Goal: Task Accomplishment & Management: Manage account settings

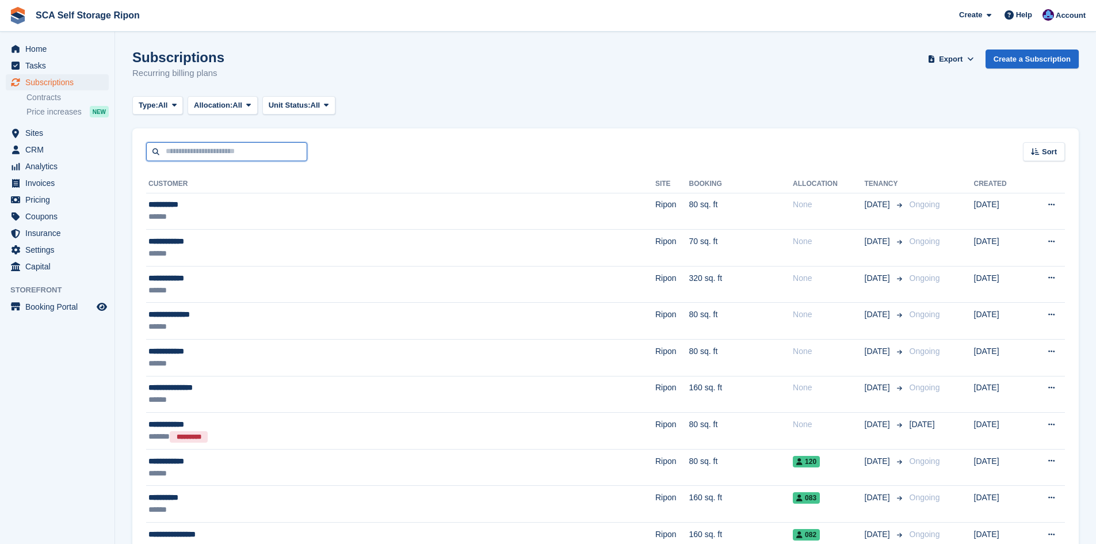
click at [246, 154] on input "text" at bounding box center [226, 151] width 161 height 19
type input "*****"
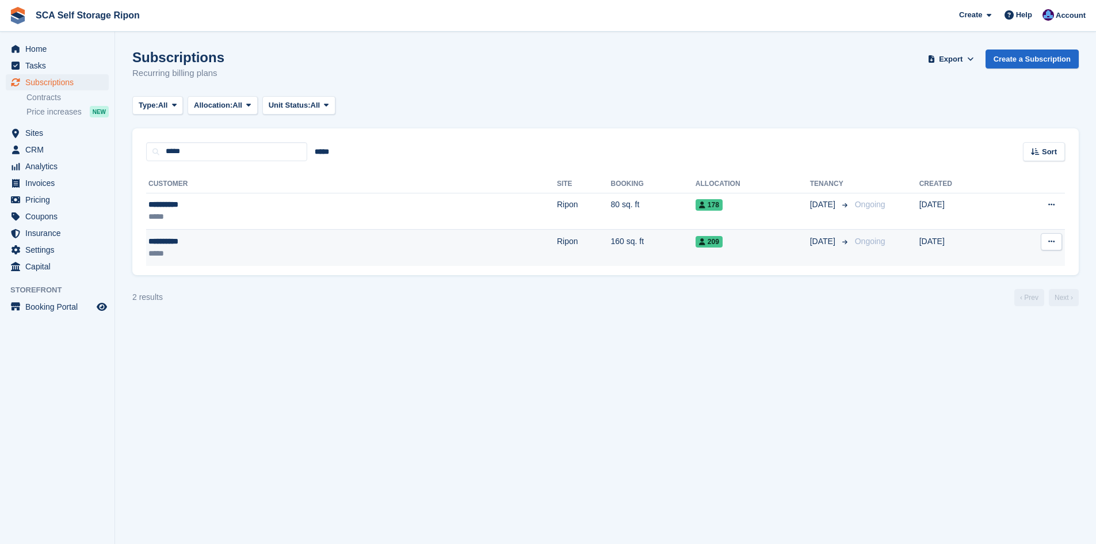
click at [611, 253] on td "160 sq. ft" at bounding box center [653, 248] width 85 height 36
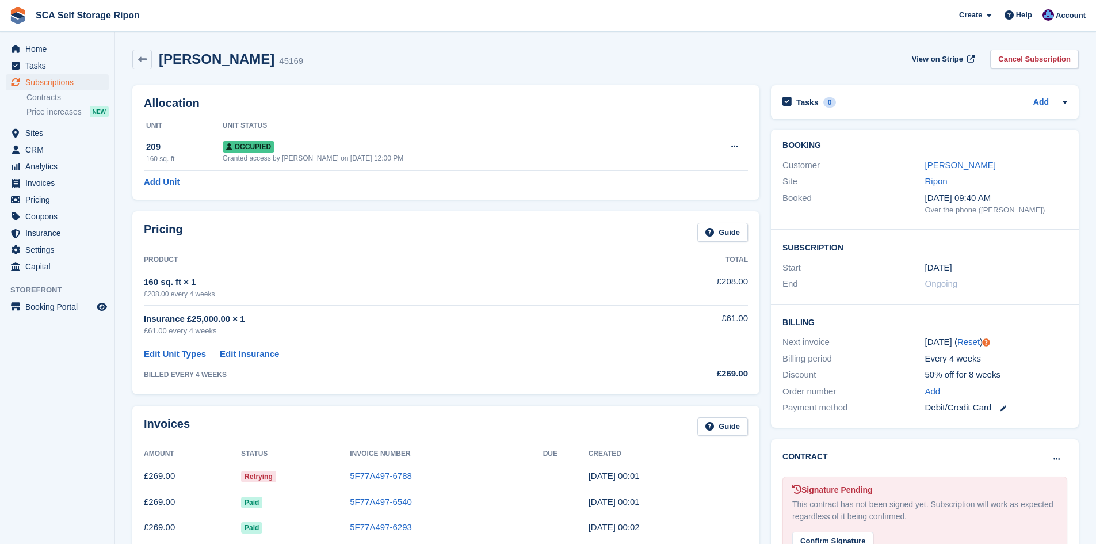
click at [522, 271] on td "160 sq. ft × 1 £208.00 every 4 weeks" at bounding box center [389, 287] width 491 height 36
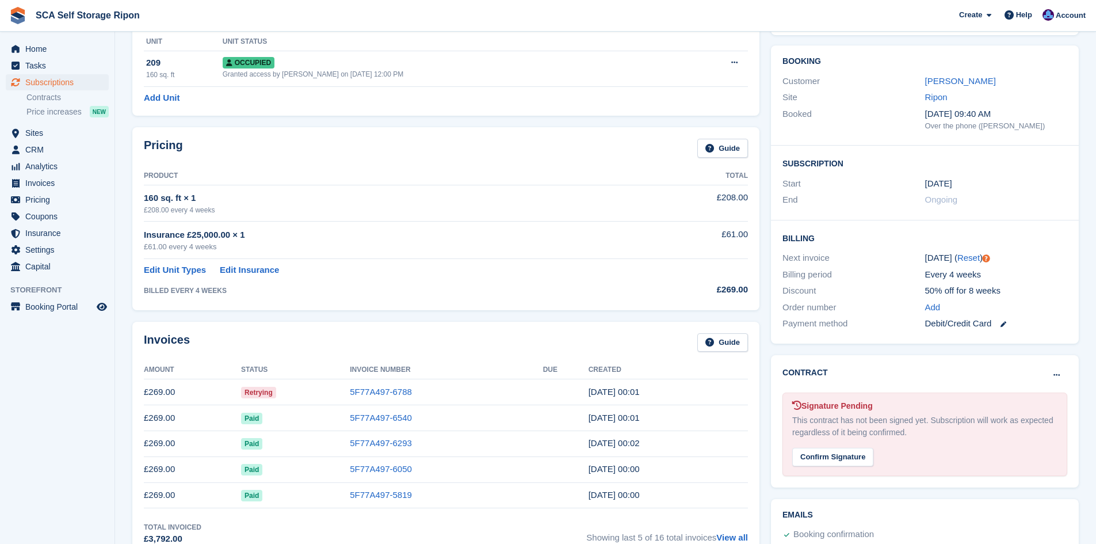
scroll to position [86, 0]
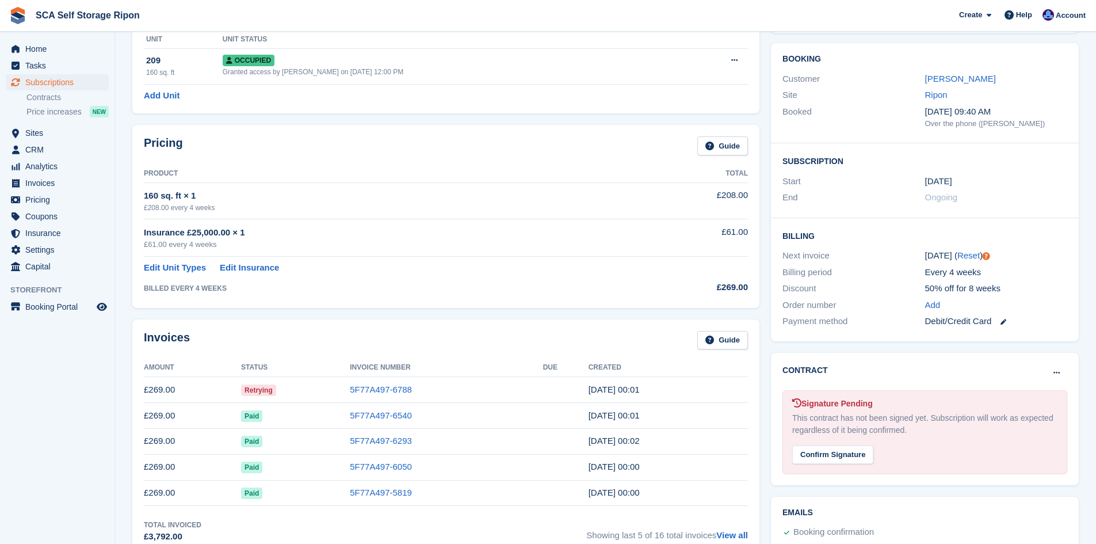
click at [441, 347] on div "Invoices Guide" at bounding box center [446, 344] width 604 height 26
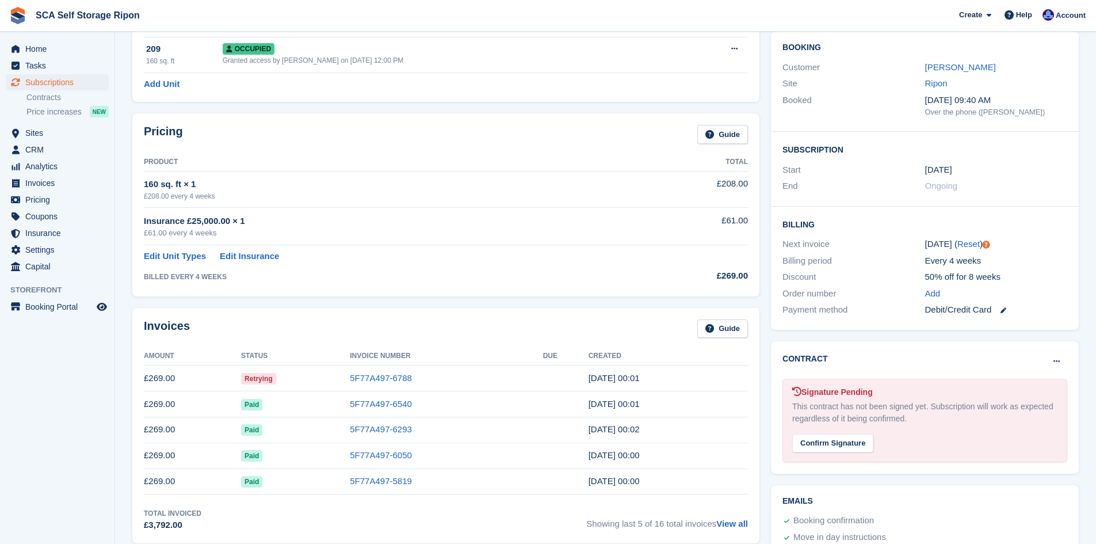
scroll to position [101, 0]
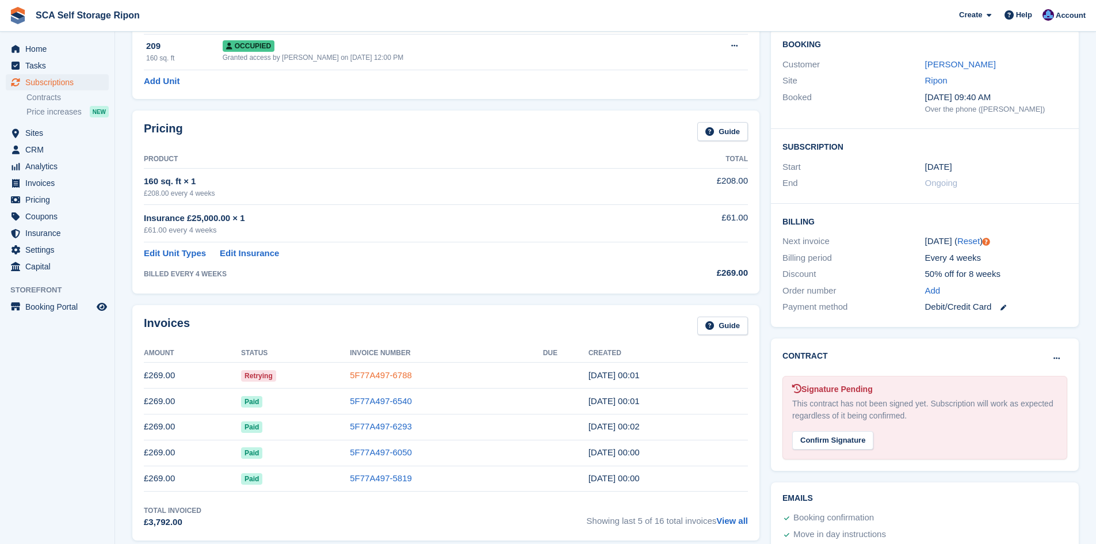
click at [405, 373] on link "5F77A497-6788" at bounding box center [381, 375] width 62 height 10
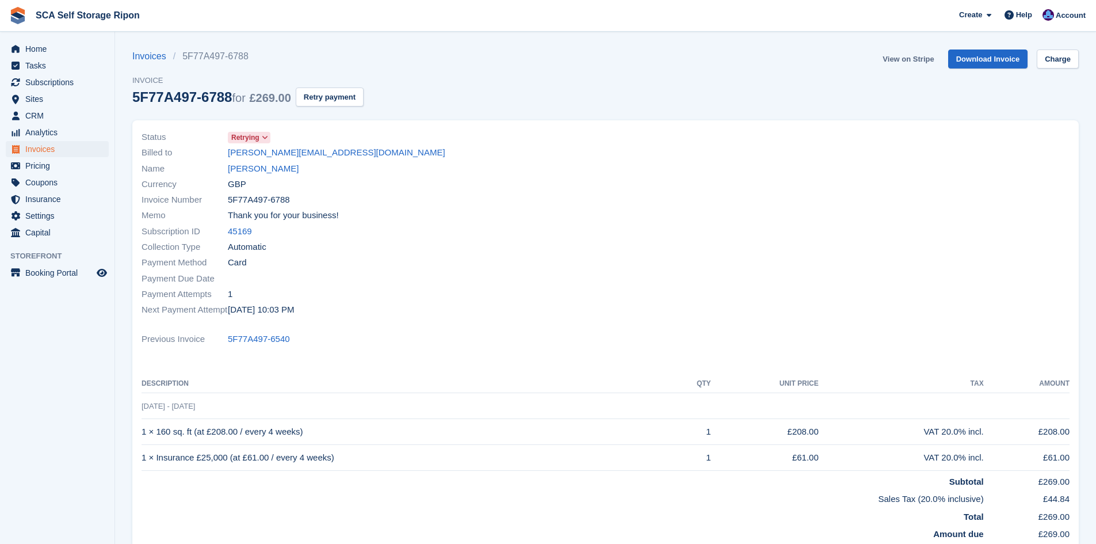
click at [901, 62] on link "View on Stripe" at bounding box center [908, 58] width 60 height 19
click at [898, 62] on link "View on Stripe" at bounding box center [908, 58] width 60 height 19
click at [469, 215] on div "Memo Thank you for your business!" at bounding box center [370, 216] width 457 height 16
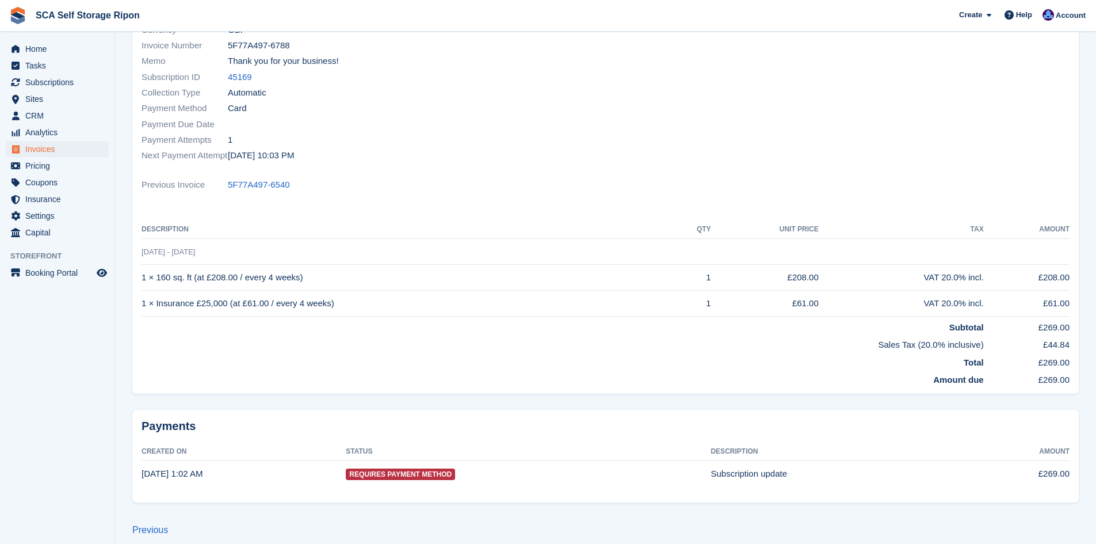
scroll to position [165, 0]
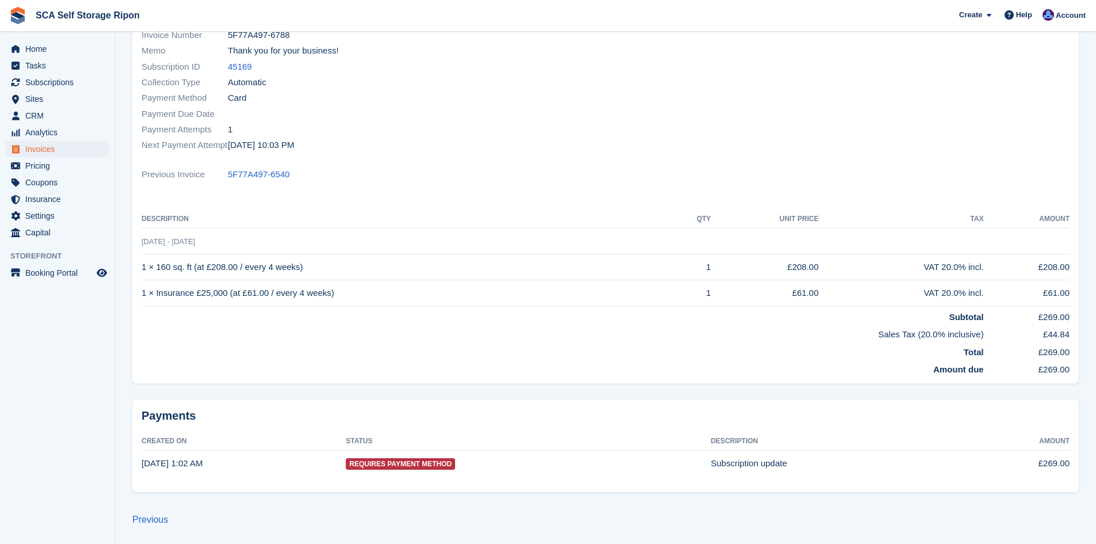
scroll to position [101, 0]
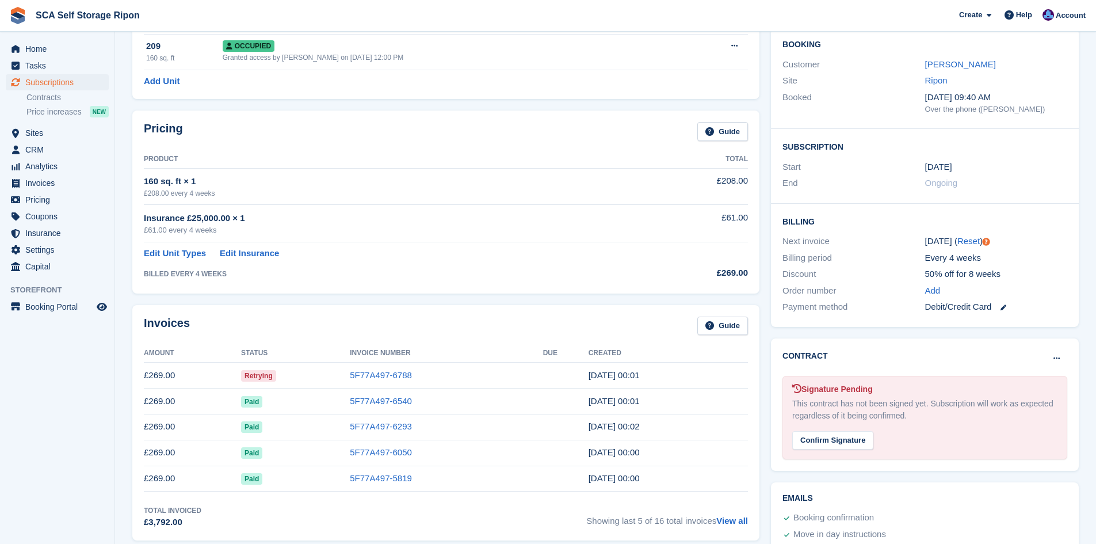
click at [415, 268] on td "BILLED EVERY 4 WEEKS" at bounding box center [389, 271] width 491 height 22
click at [938, 65] on link "Paul Petty" at bounding box center [960, 64] width 71 height 10
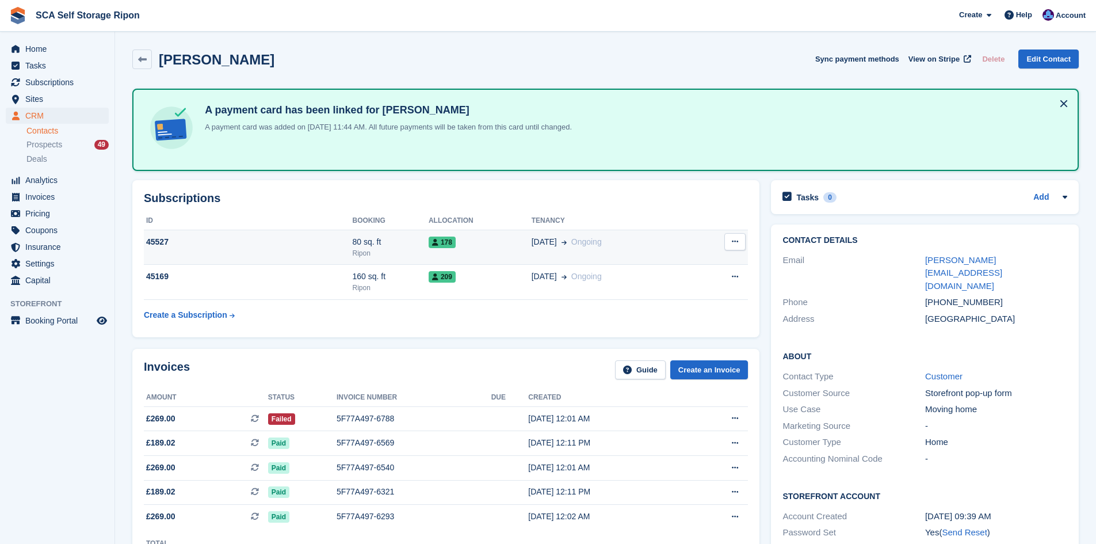
click at [487, 251] on td "178" at bounding box center [480, 247] width 103 height 35
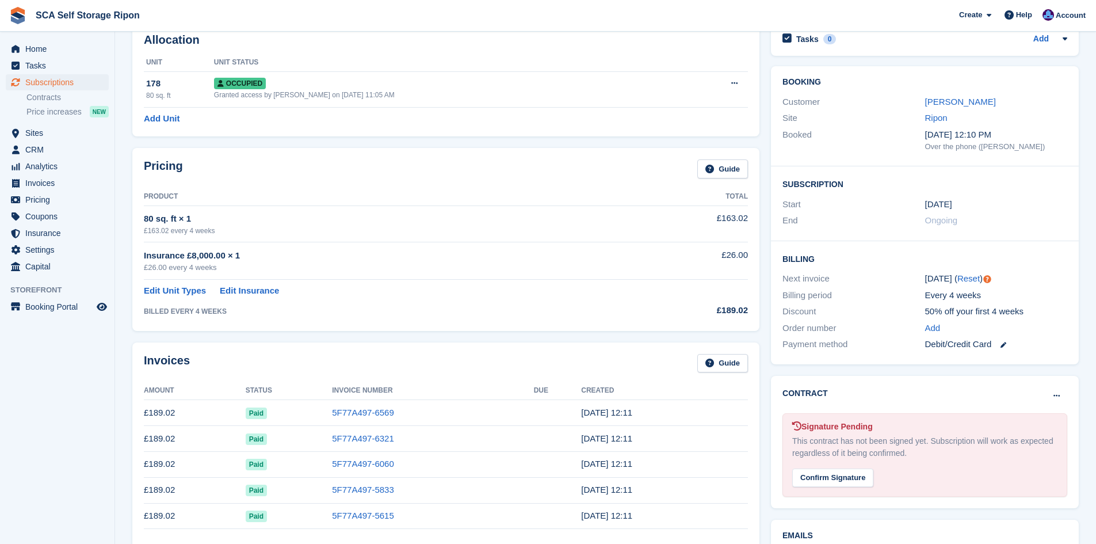
scroll to position [72, 0]
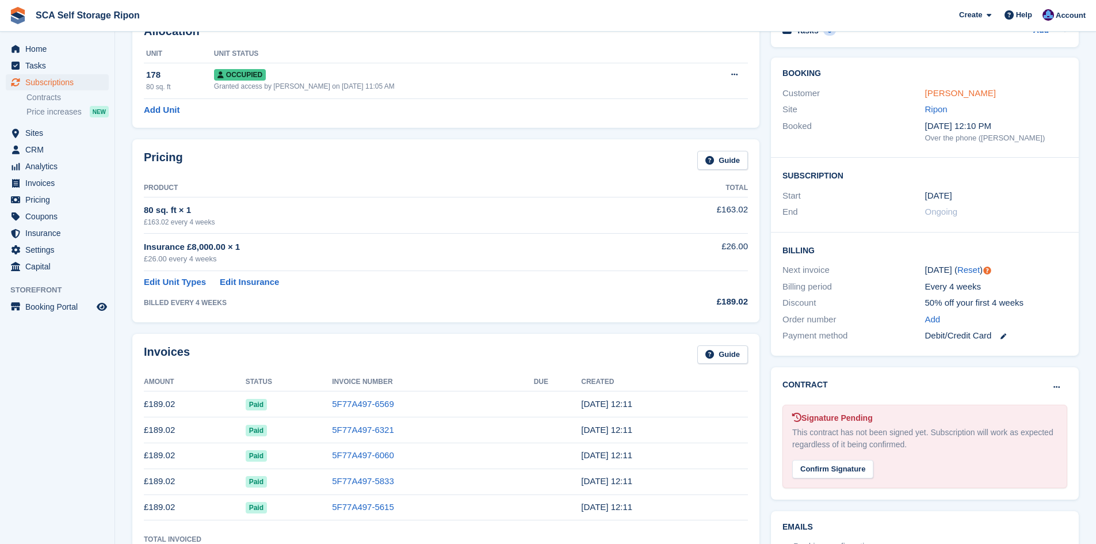
click at [951, 89] on link "Paul Petty" at bounding box center [960, 93] width 71 height 10
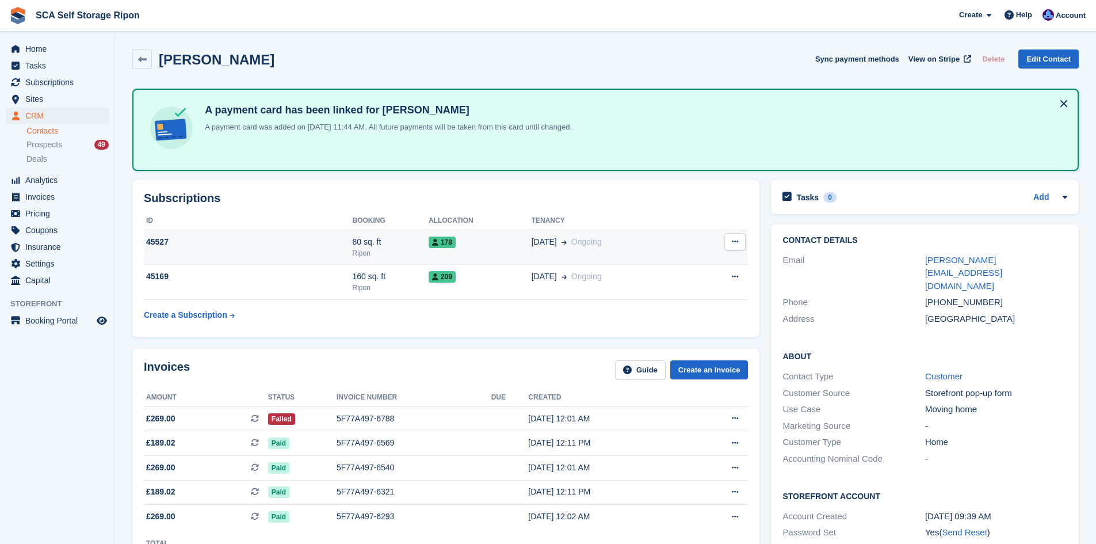
click at [492, 251] on td "178" at bounding box center [480, 247] width 103 height 35
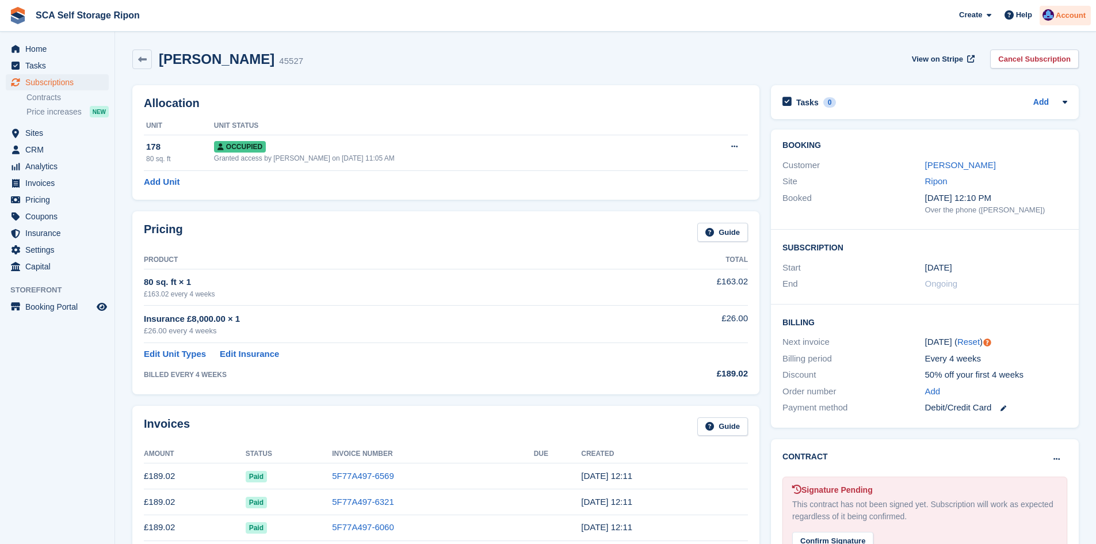
drag, startPoint x: 1066, startPoint y: 19, endPoint x: 1051, endPoint y: 49, distance: 34.0
click at [1066, 20] on span "Account" at bounding box center [1071, 16] width 30 height 12
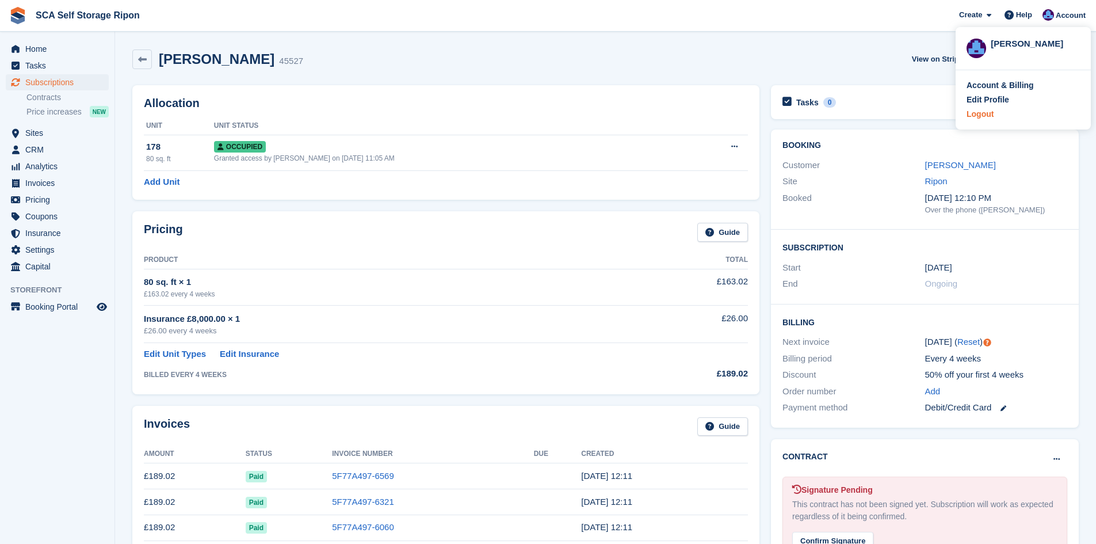
click at [986, 112] on div "Logout" at bounding box center [980, 114] width 27 height 12
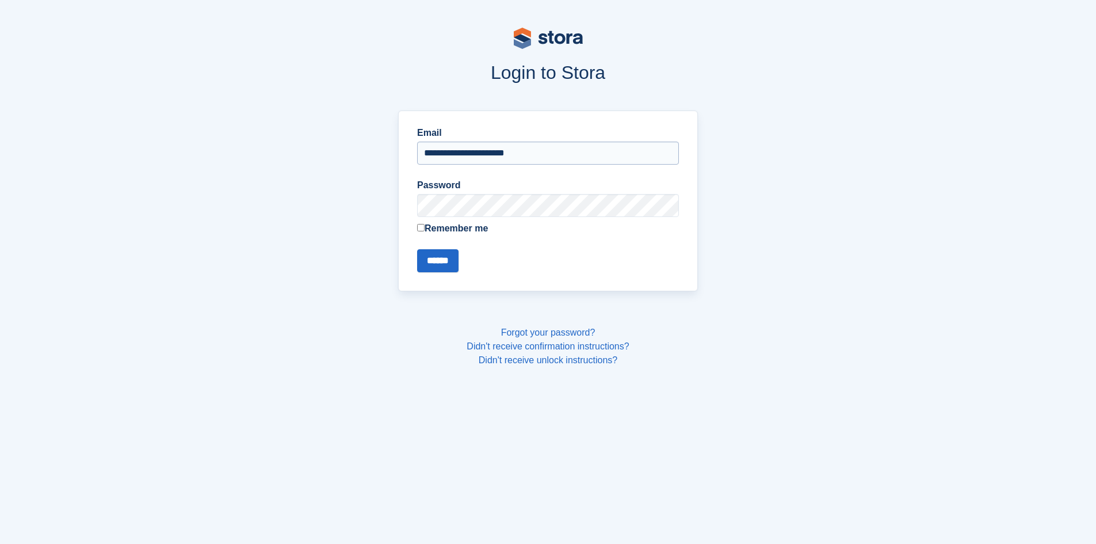
click at [524, 155] on input "**********" at bounding box center [548, 153] width 262 height 23
type input "**********"
click at [443, 266] on input "******" at bounding box center [437, 260] width 41 height 23
